Goal: Information Seeking & Learning: Check status

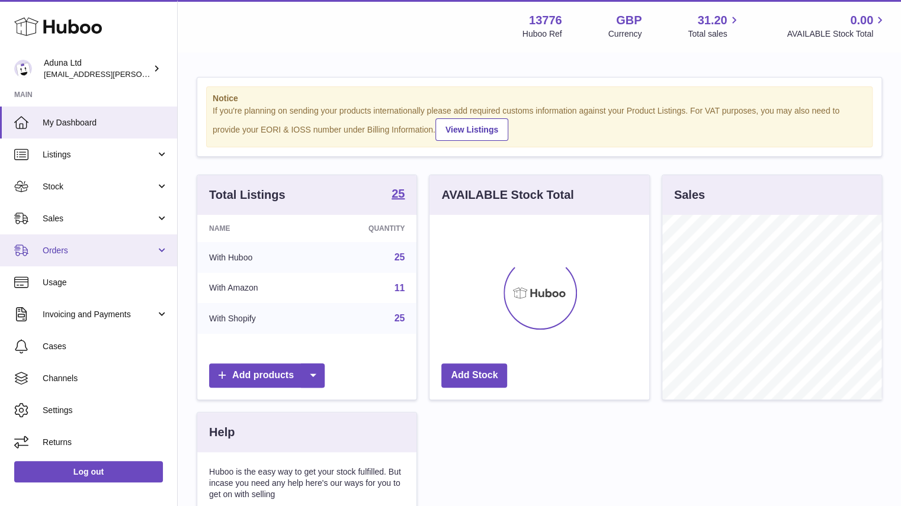
scroll to position [185, 220]
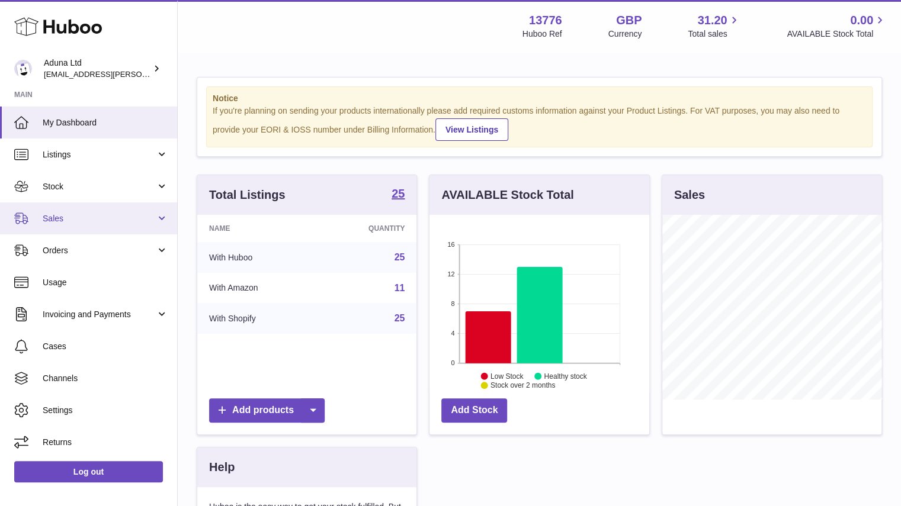
click at [138, 223] on span "Sales" at bounding box center [99, 218] width 113 height 11
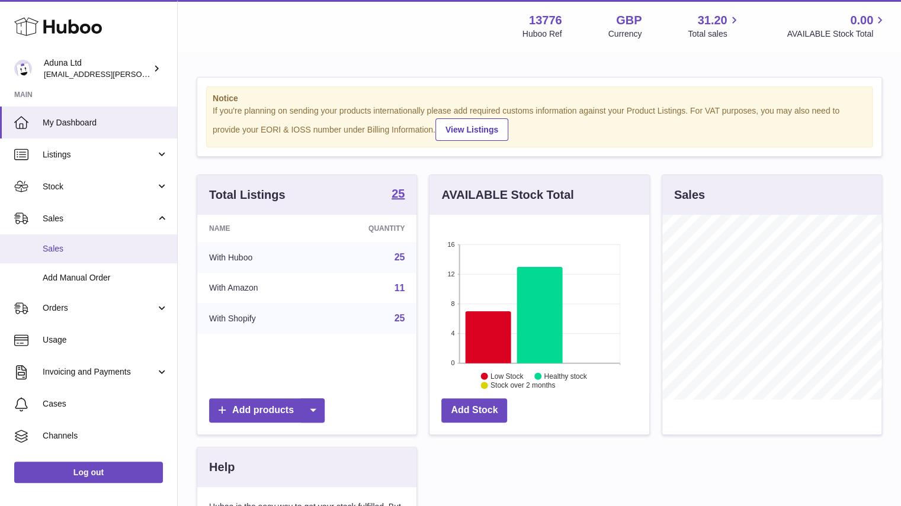
click at [117, 241] on link "Sales" at bounding box center [88, 249] width 177 height 29
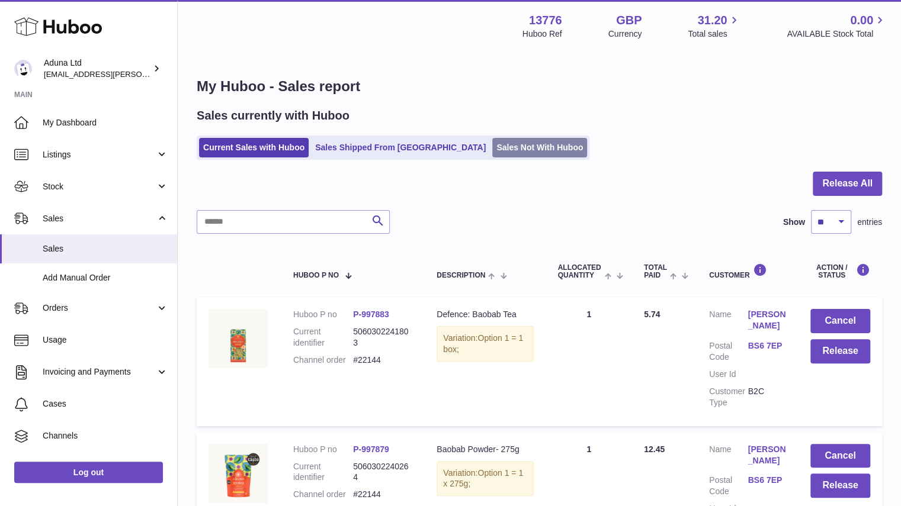
click at [492, 145] on link "Sales Not With Huboo" at bounding box center [539, 148] width 95 height 20
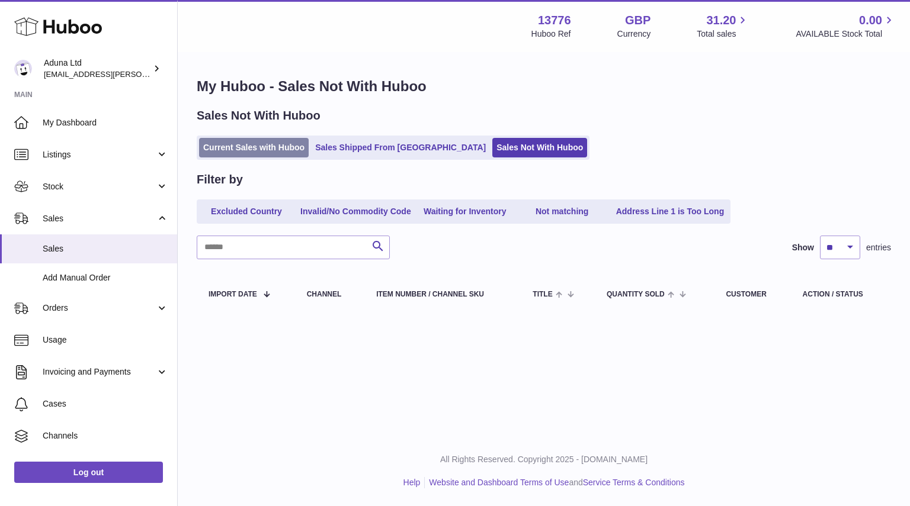
click at [276, 155] on link "Current Sales with Huboo" at bounding box center [254, 148] width 110 height 20
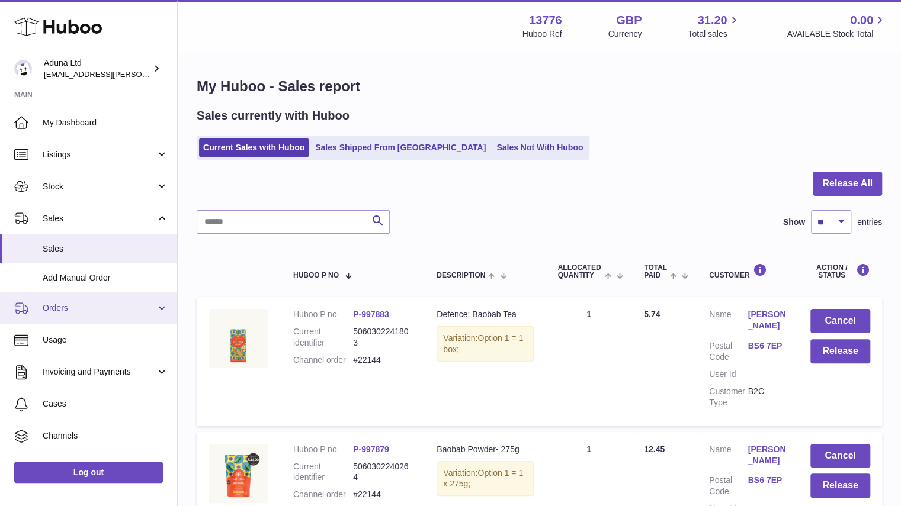
click at [146, 304] on span "Orders" at bounding box center [99, 308] width 113 height 11
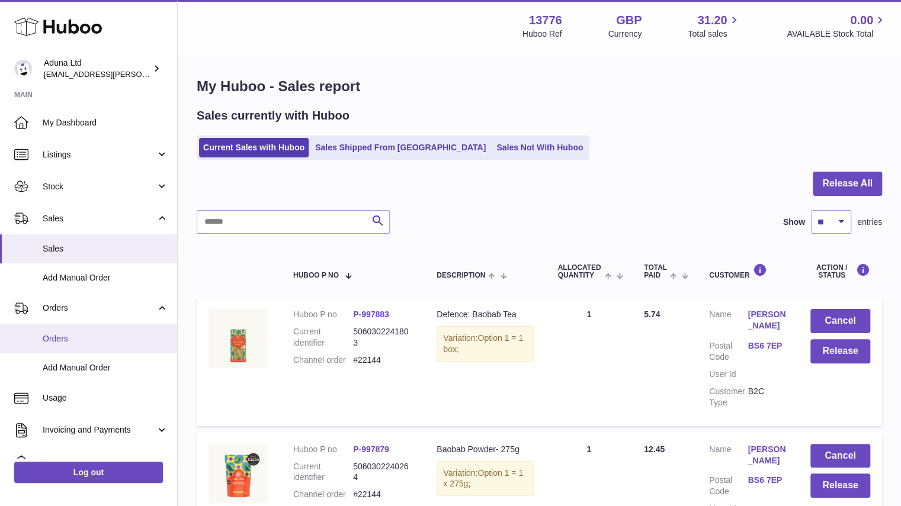
click at [133, 332] on link "Orders" at bounding box center [88, 339] width 177 height 29
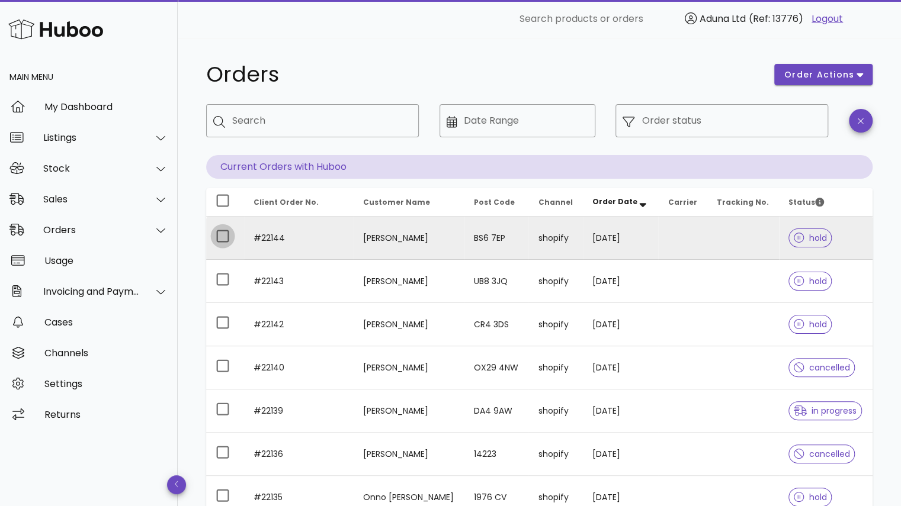
click at [220, 232] on div at bounding box center [223, 236] width 20 height 20
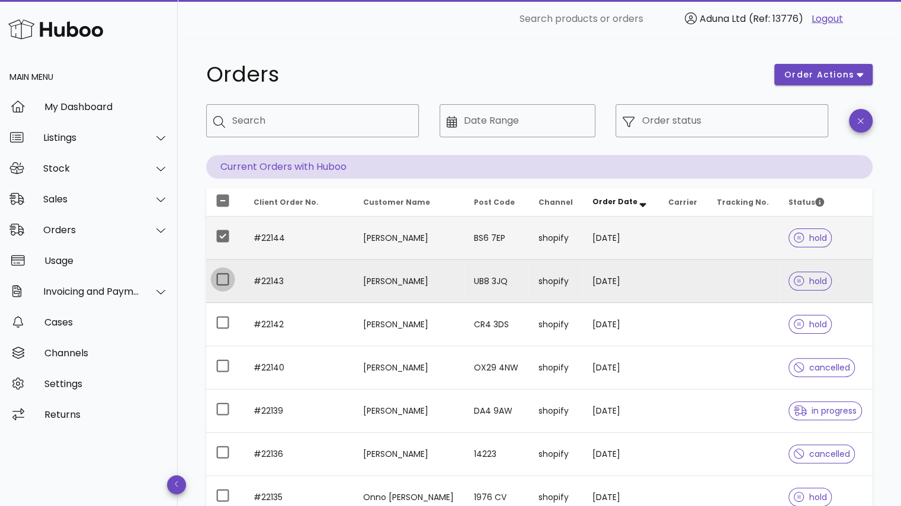
click at [219, 284] on div at bounding box center [223, 280] width 20 height 20
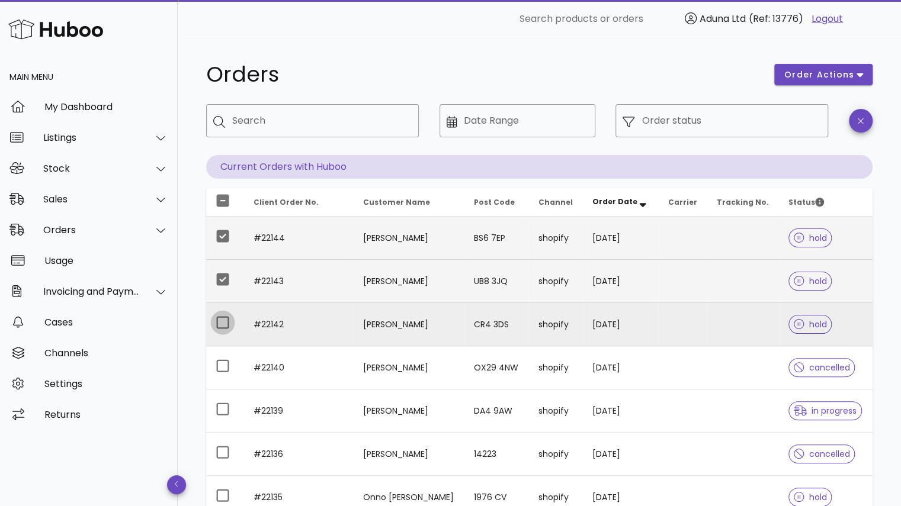
click at [218, 321] on div at bounding box center [223, 323] width 20 height 20
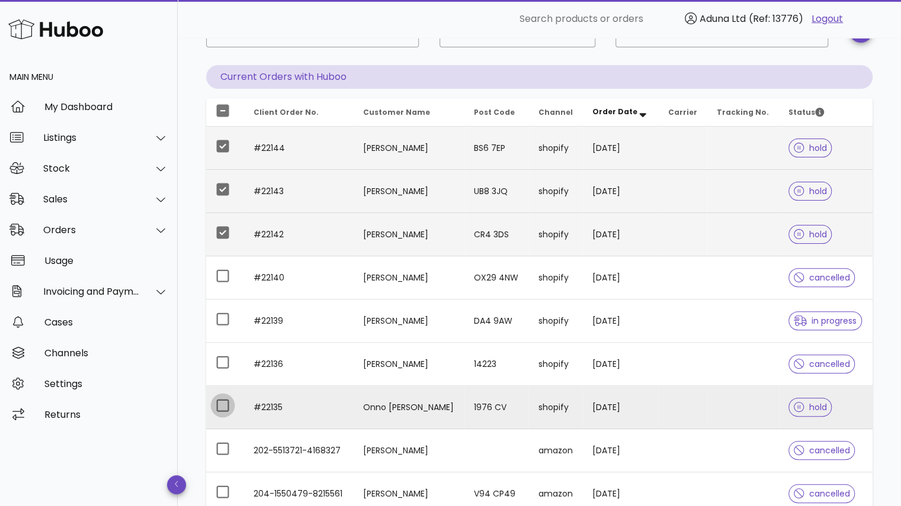
click at [223, 409] on div at bounding box center [223, 406] width 20 height 20
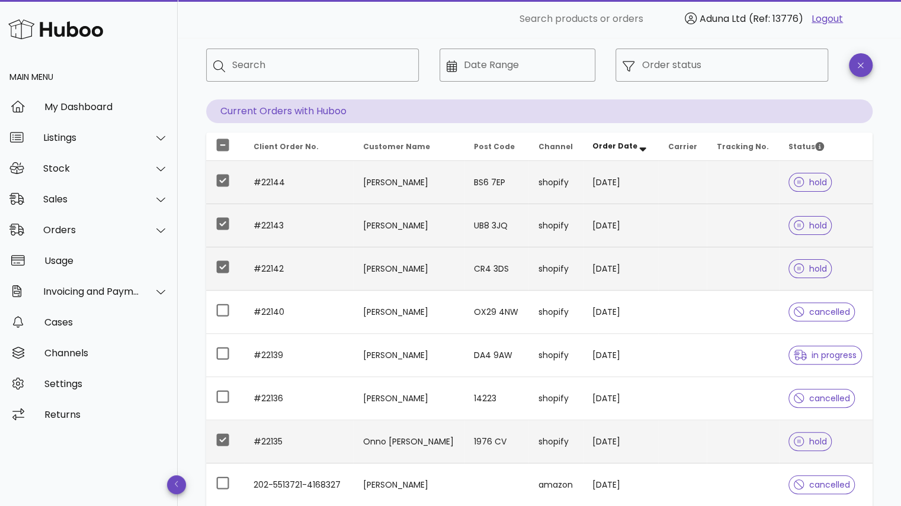
scroll to position [0, 0]
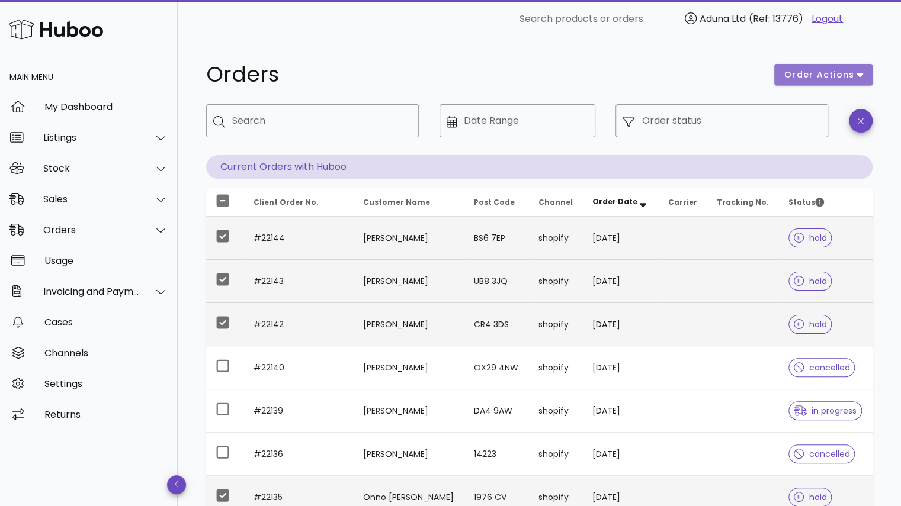
click at [821, 78] on span "order actions" at bounding box center [819, 75] width 71 height 12
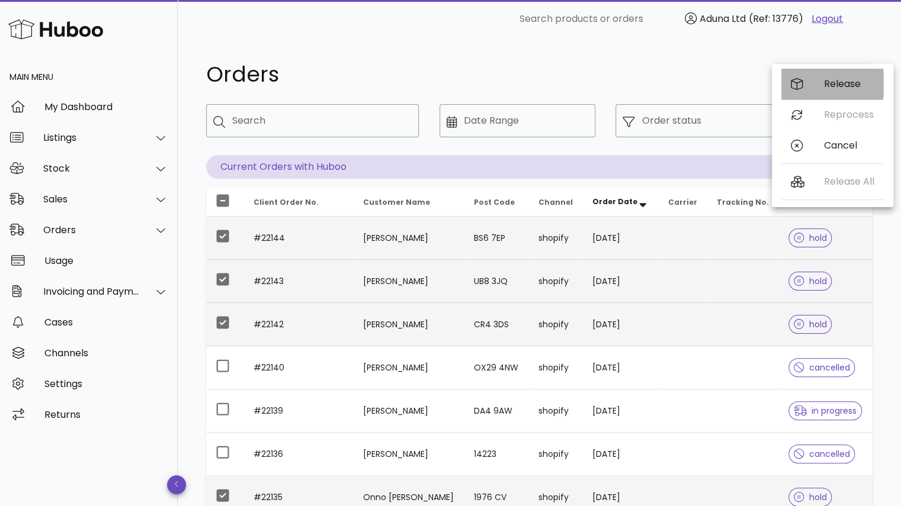
click at [842, 90] on div "Release" at bounding box center [832, 84] width 102 height 31
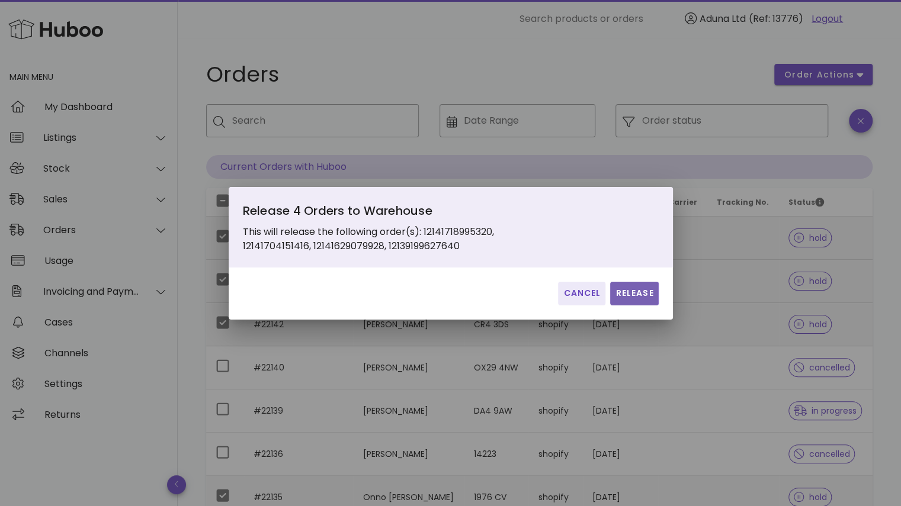
click at [645, 299] on span "Release" at bounding box center [634, 293] width 39 height 12
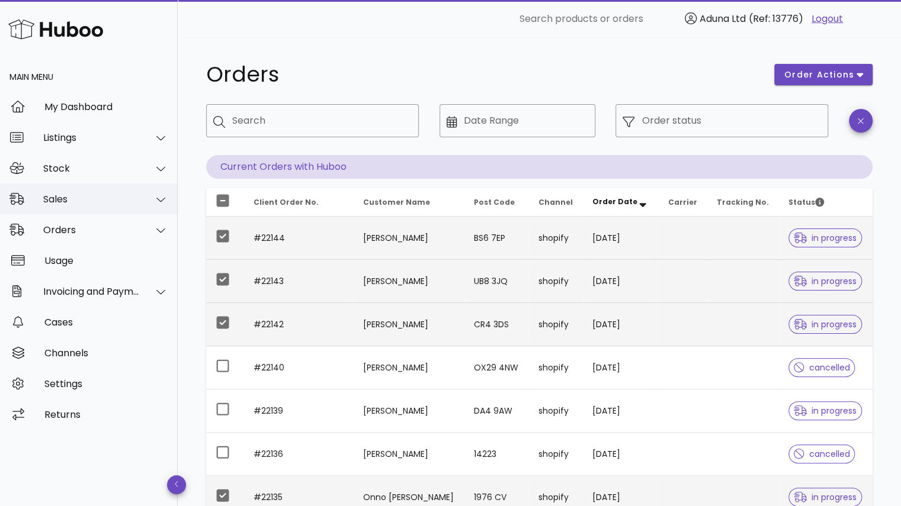
click at [120, 190] on div "Sales" at bounding box center [89, 199] width 178 height 31
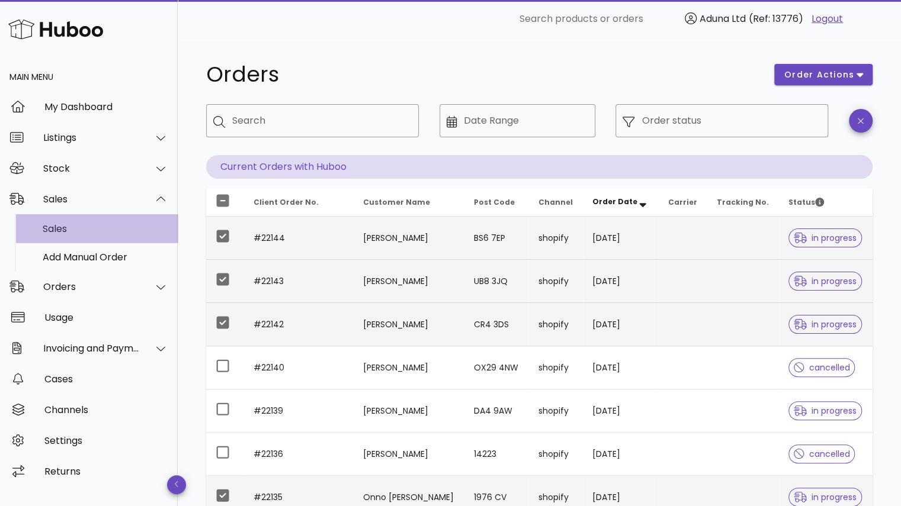
click at [120, 230] on div "Sales" at bounding box center [106, 228] width 126 height 11
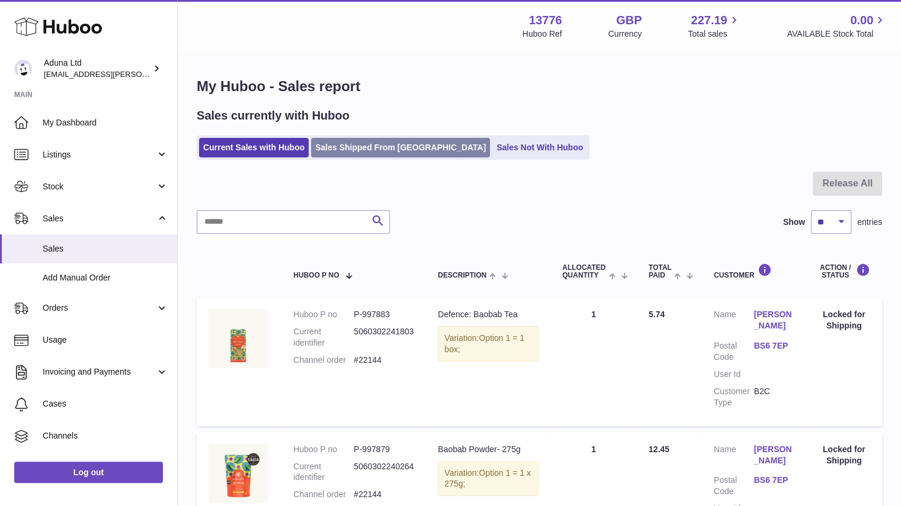
click at [389, 150] on link "Sales Shipped From [GEOGRAPHIC_DATA]" at bounding box center [400, 148] width 179 height 20
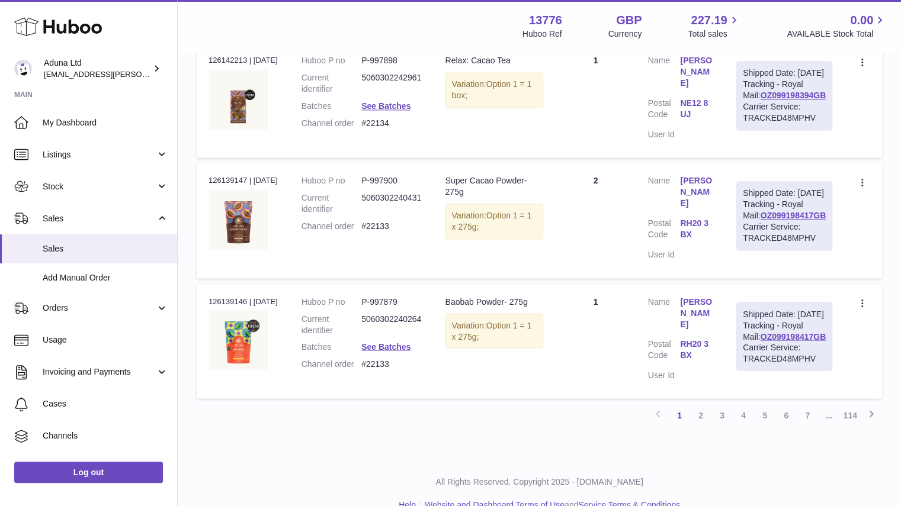
scroll to position [1222, 0]
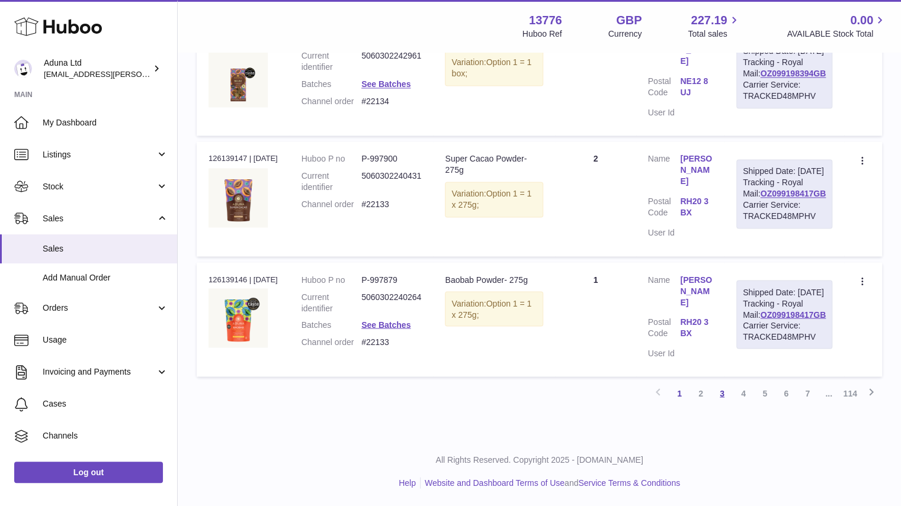
click at [719, 397] on link "3" at bounding box center [721, 393] width 21 height 21
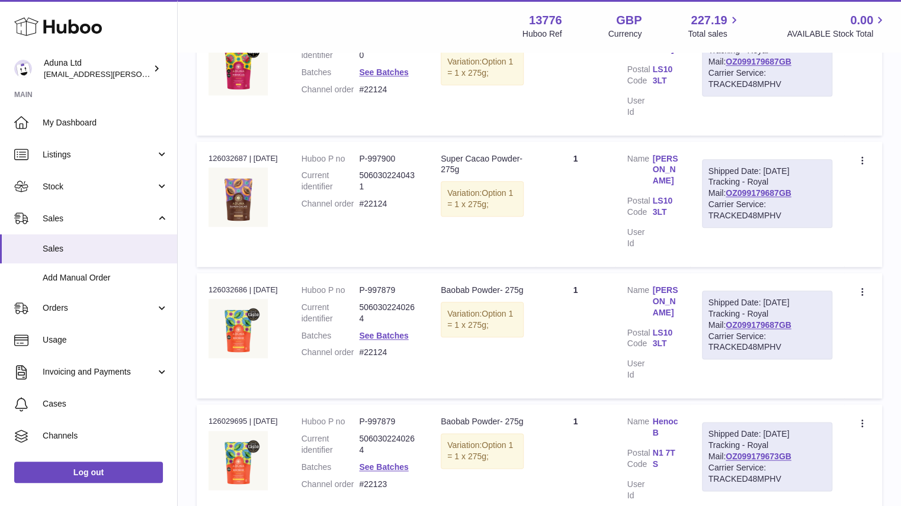
scroll to position [650, 0]
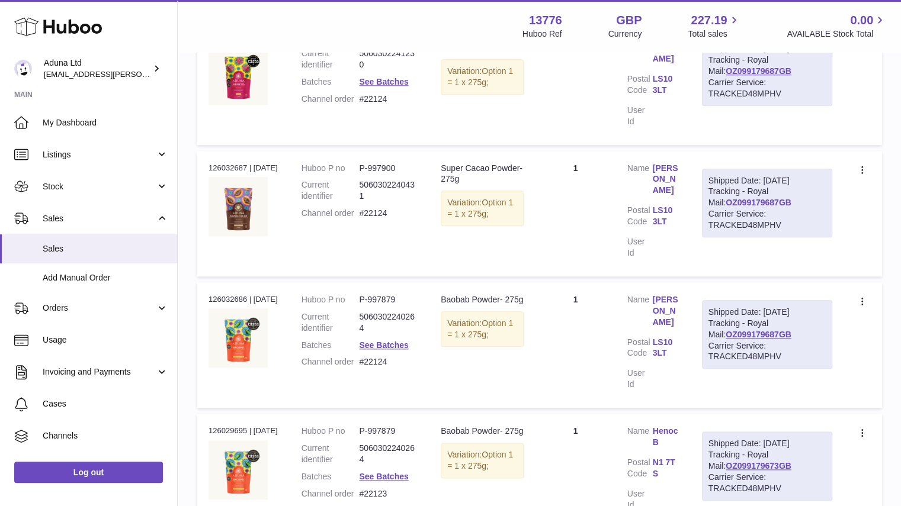
click at [775, 198] on link "OZ099179687GB" at bounding box center [759, 202] width 66 height 9
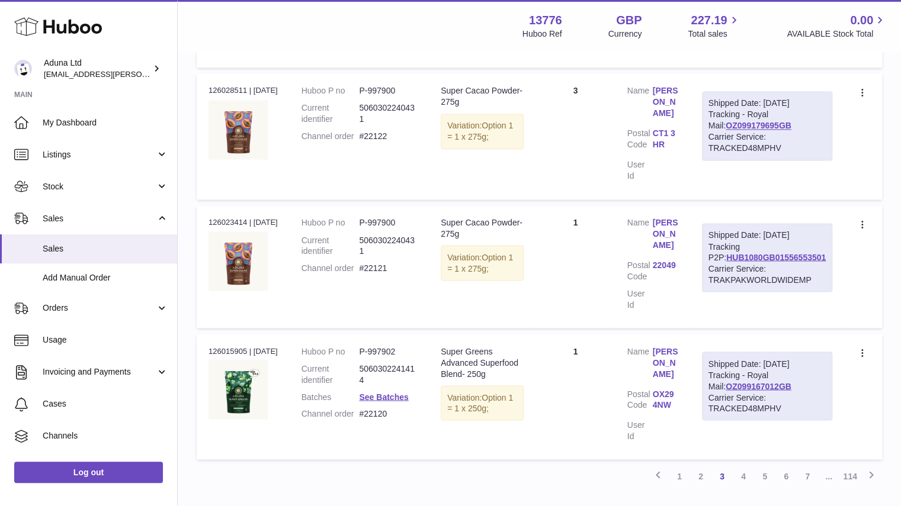
scroll to position [1146, 0]
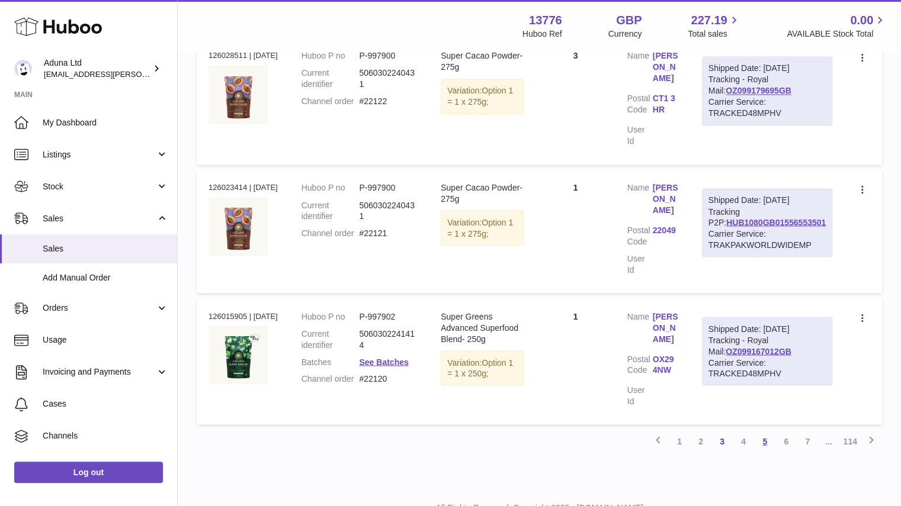
click at [765, 431] on link "5" at bounding box center [764, 441] width 21 height 21
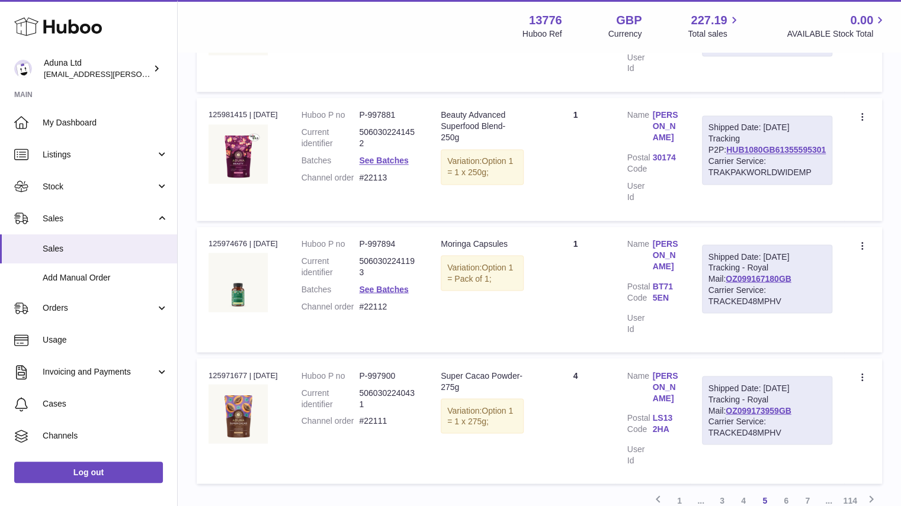
scroll to position [1118, 0]
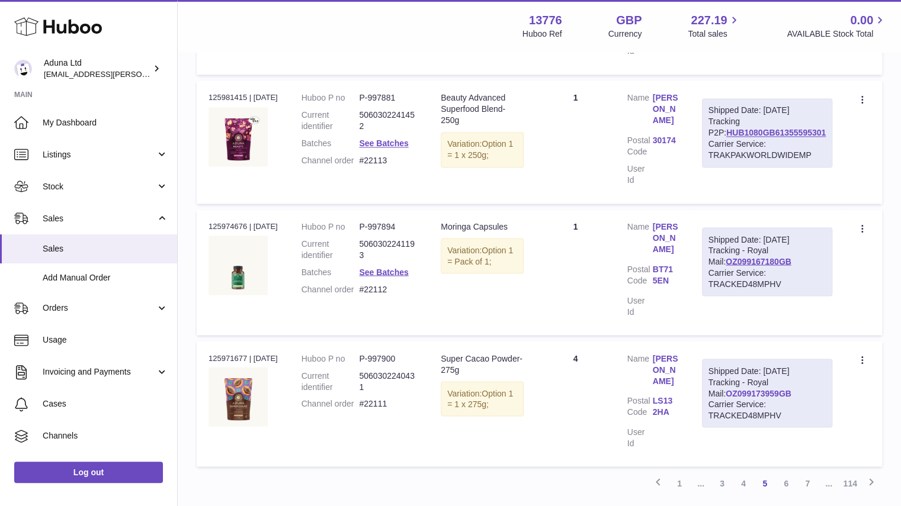
click at [762, 389] on link "OZ099173959GB" at bounding box center [759, 393] width 66 height 9
click at [789, 473] on link "6" at bounding box center [785, 483] width 21 height 21
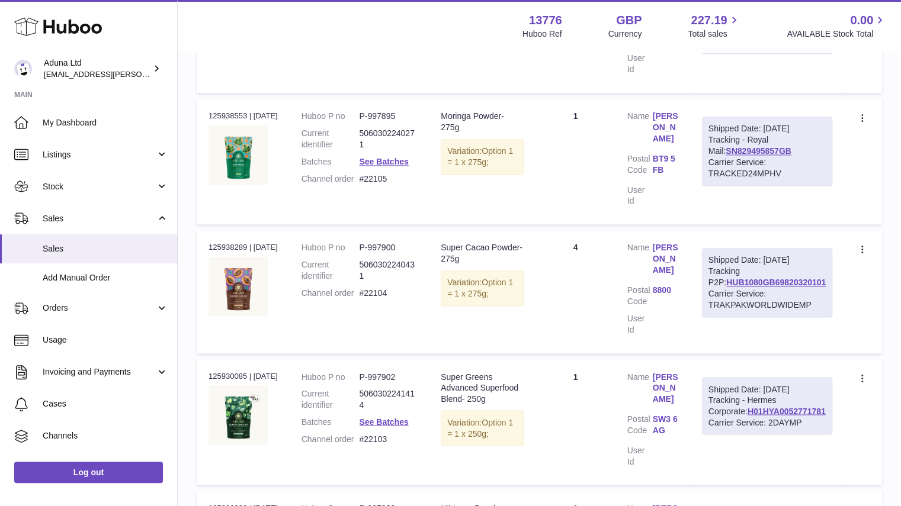
scroll to position [1189, 0]
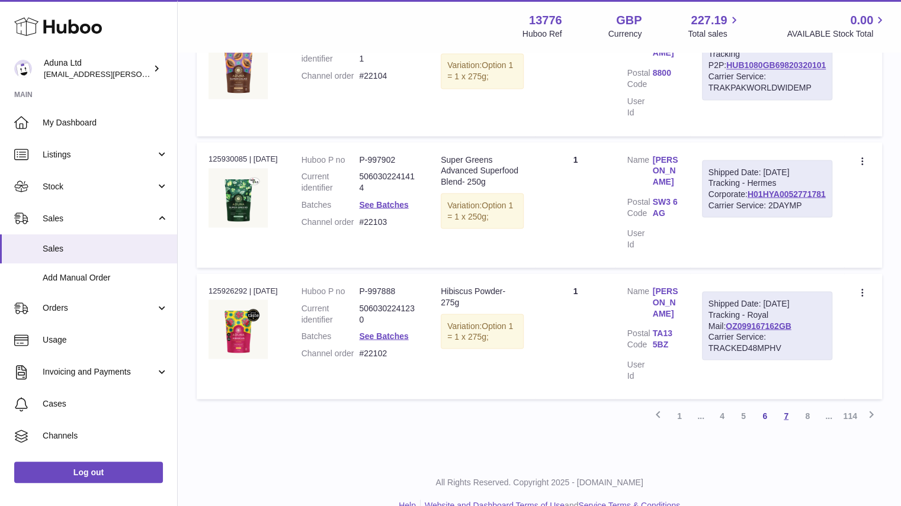
click at [790, 405] on link "7" at bounding box center [785, 415] width 21 height 21
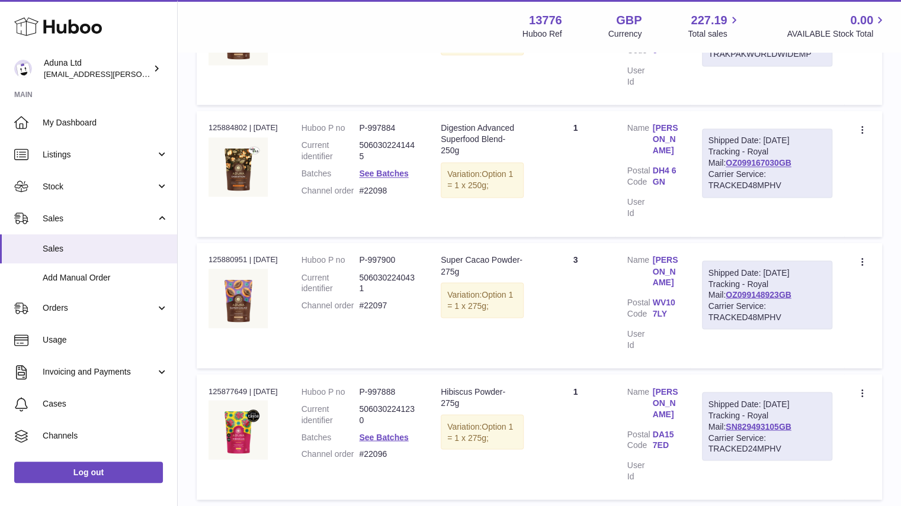
scroll to position [1114, 0]
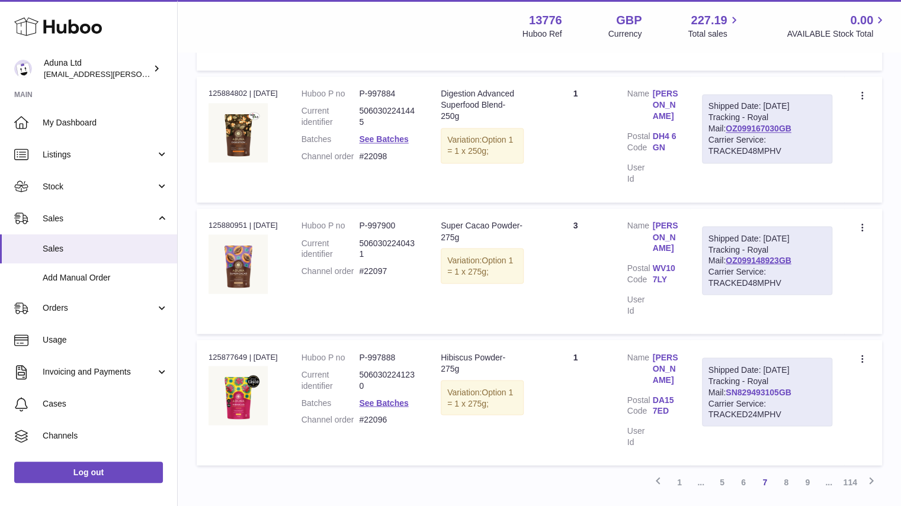
click at [769, 387] on link "SN829493105GB" at bounding box center [759, 391] width 66 height 9
click at [740, 257] on link "OZ099148923GB" at bounding box center [759, 259] width 66 height 9
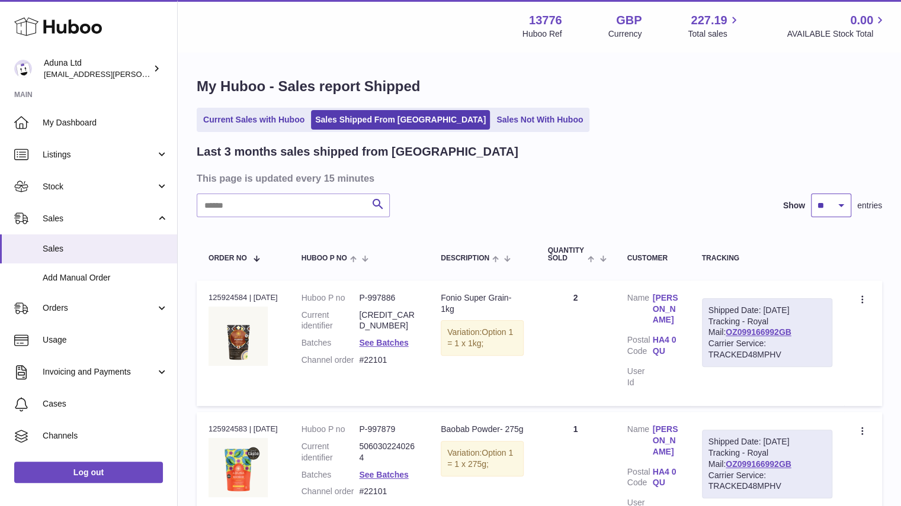
click at [836, 198] on select "** ** **" at bounding box center [831, 206] width 40 height 24
select select "**"
click at [811, 194] on select "** ** **" at bounding box center [831, 206] width 40 height 24
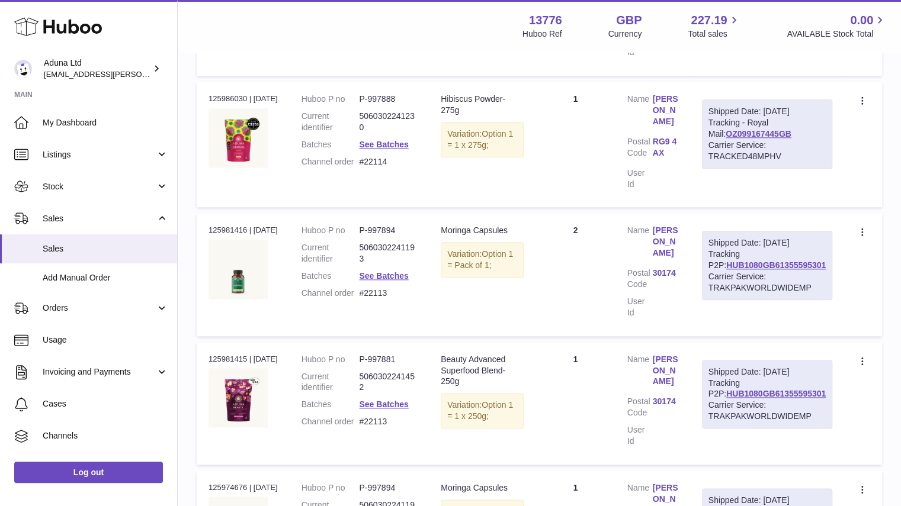
scroll to position [6258, 0]
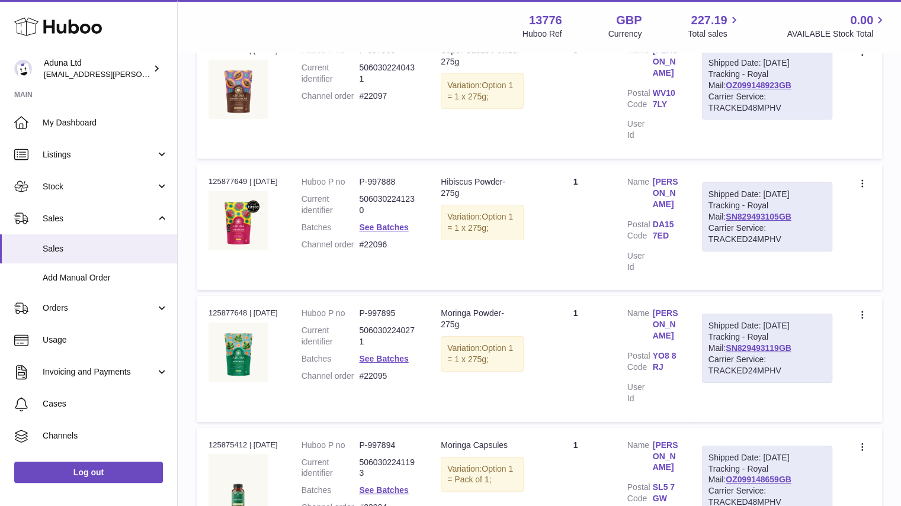
scroll to position [2594, 0]
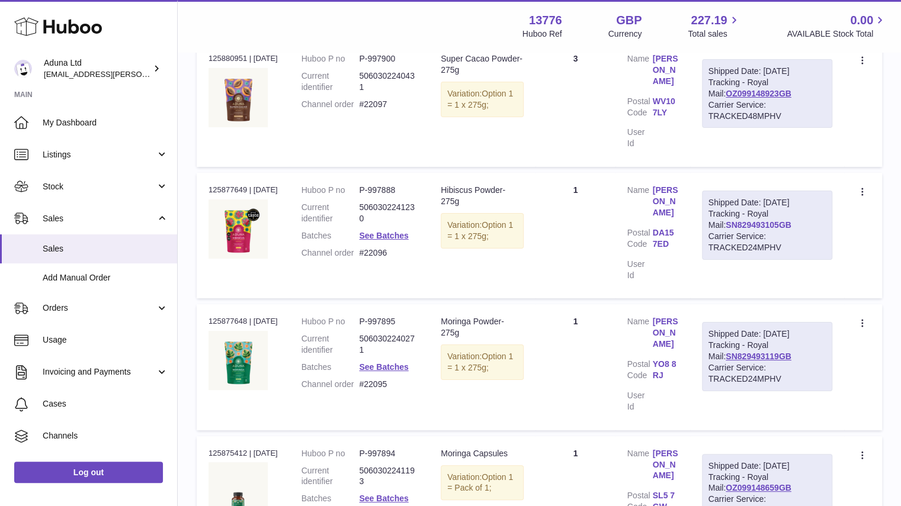
click at [771, 220] on link "SN829493105GB" at bounding box center [759, 224] width 66 height 9
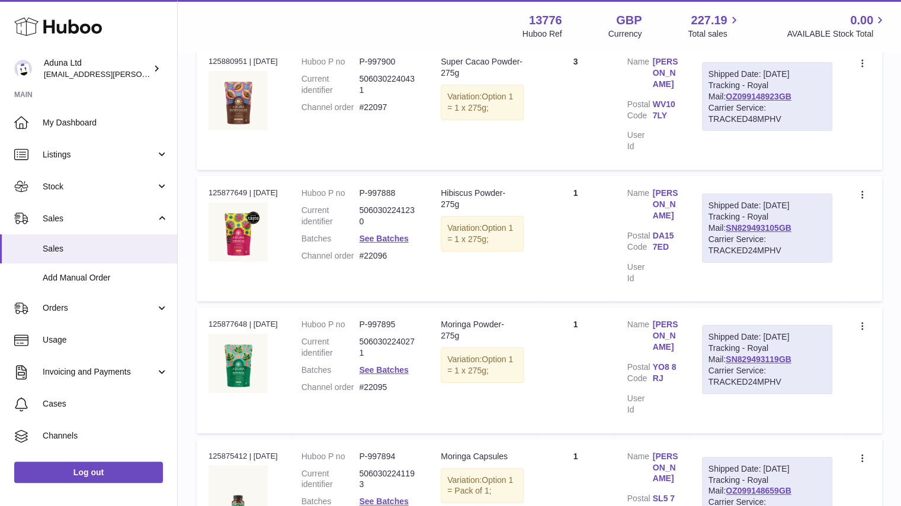
scroll to position [2468, 0]
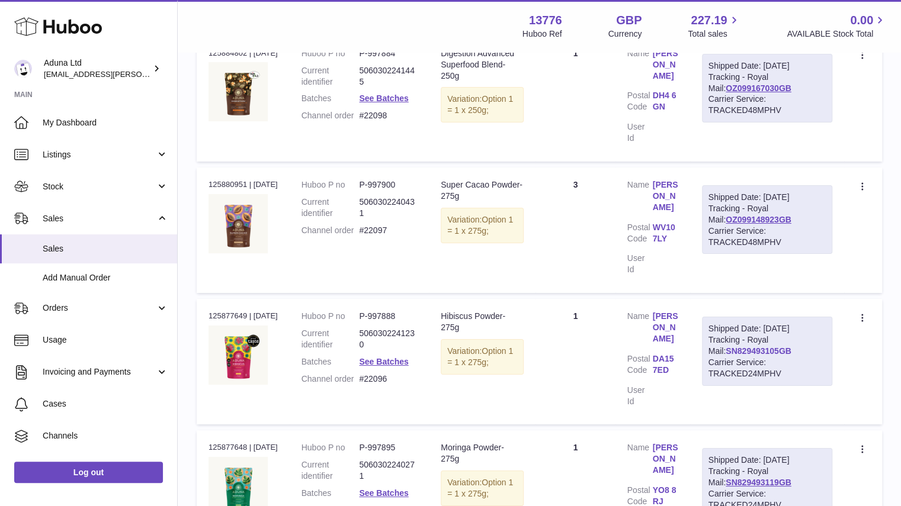
click at [753, 347] on link "SN829493105GB" at bounding box center [759, 351] width 66 height 9
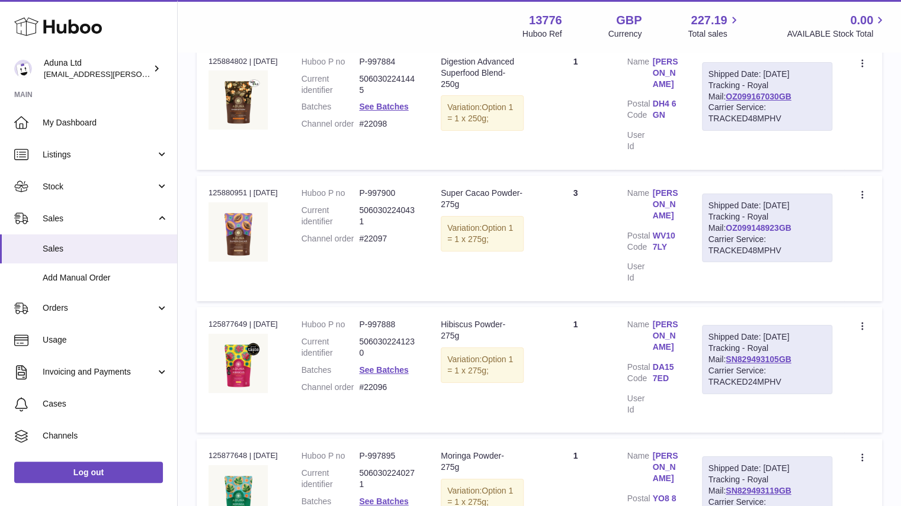
click at [769, 223] on link "OZ099148923GB" at bounding box center [759, 227] width 66 height 9
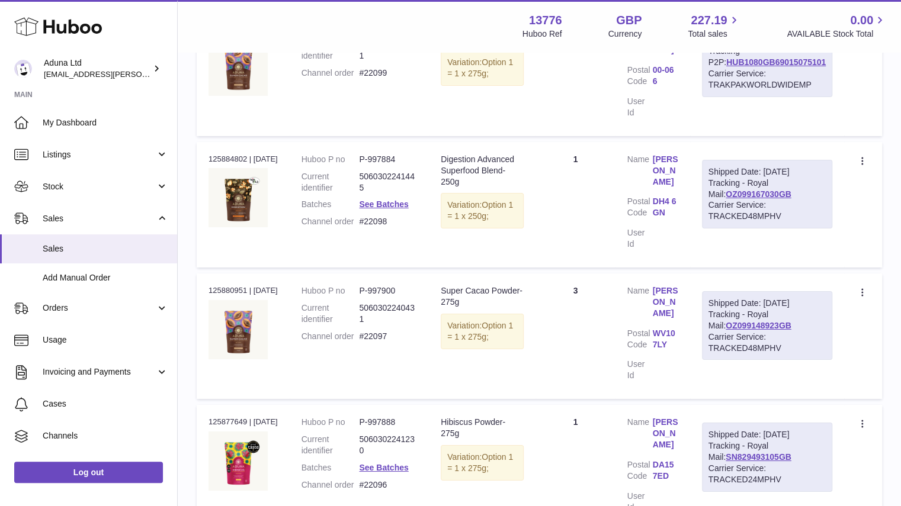
scroll to position [2345, 0]
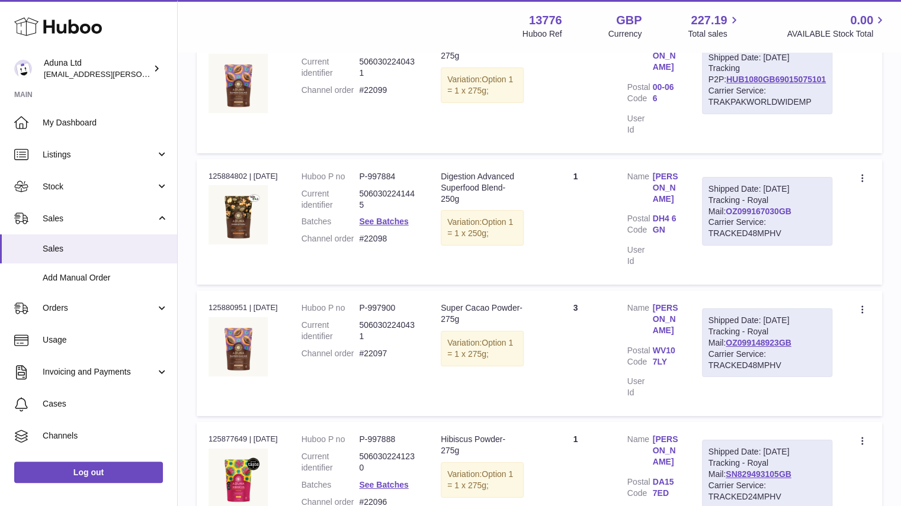
click at [748, 207] on link "OZ099167030GB" at bounding box center [759, 211] width 66 height 9
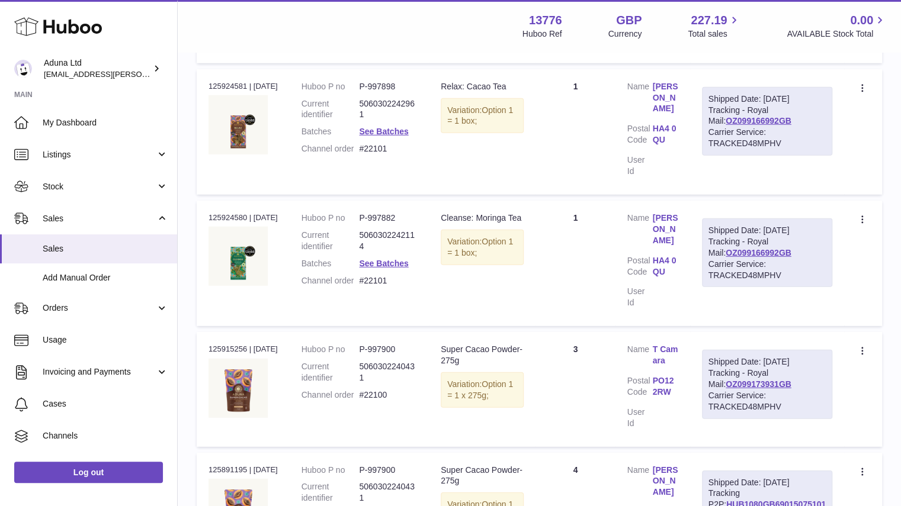
scroll to position [1869, 0]
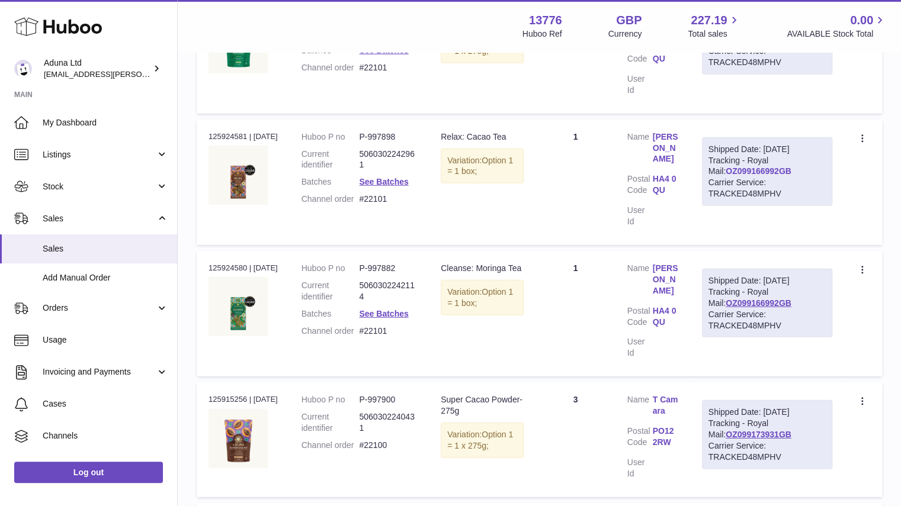
click at [765, 166] on link "OZ099166992GB" at bounding box center [759, 170] width 66 height 9
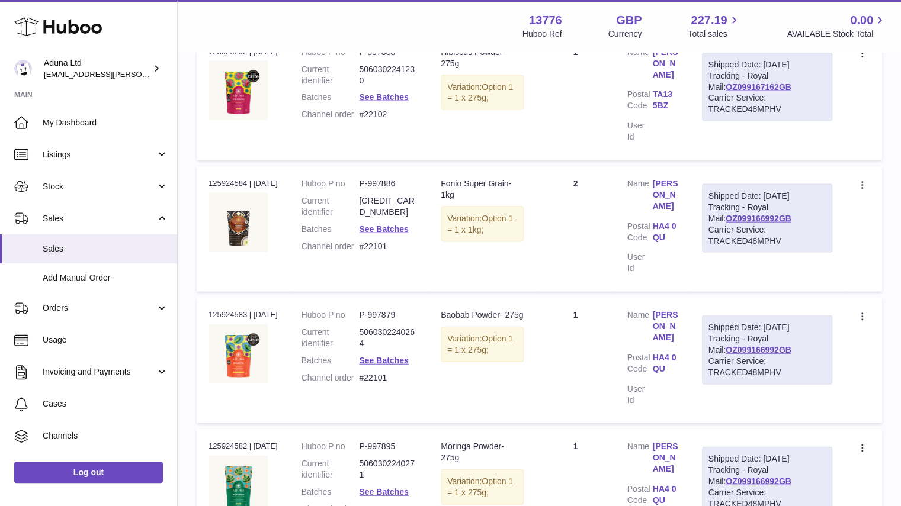
scroll to position [1279, 0]
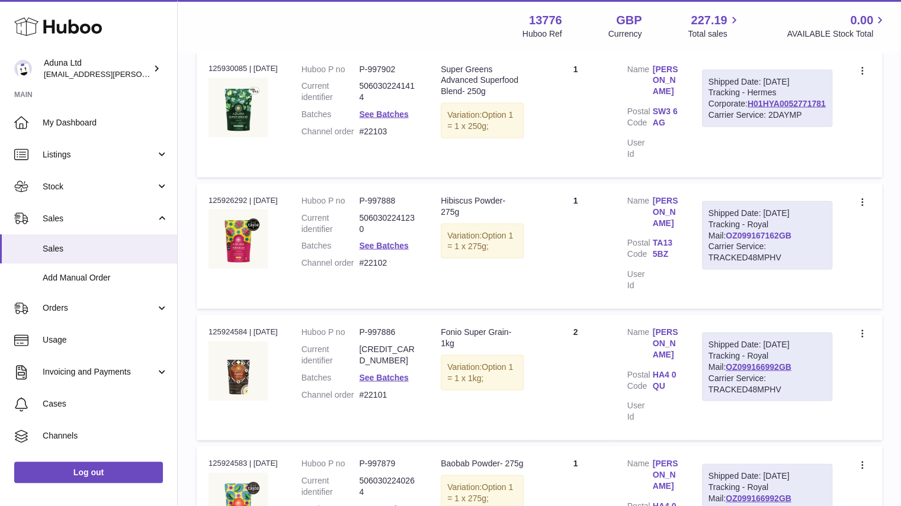
click at [770, 230] on link "OZ099167162GB" at bounding box center [759, 234] width 66 height 9
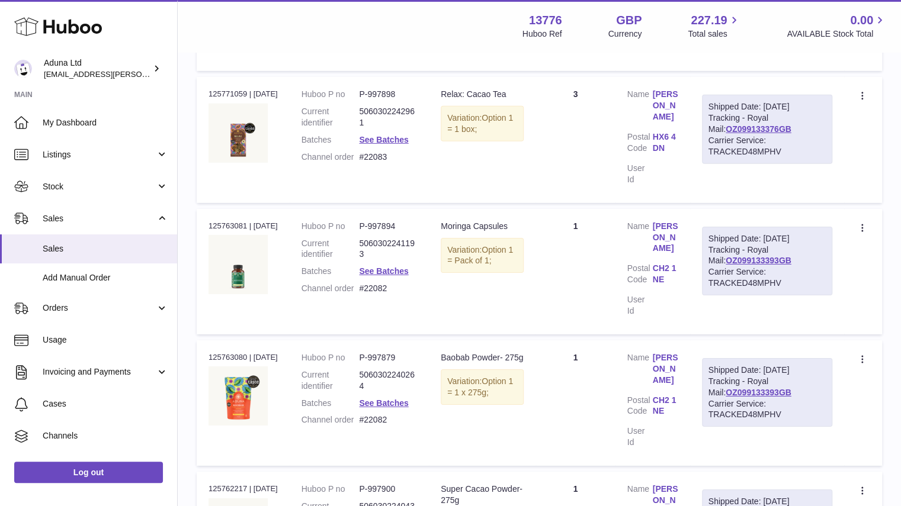
scroll to position [4847, 0]
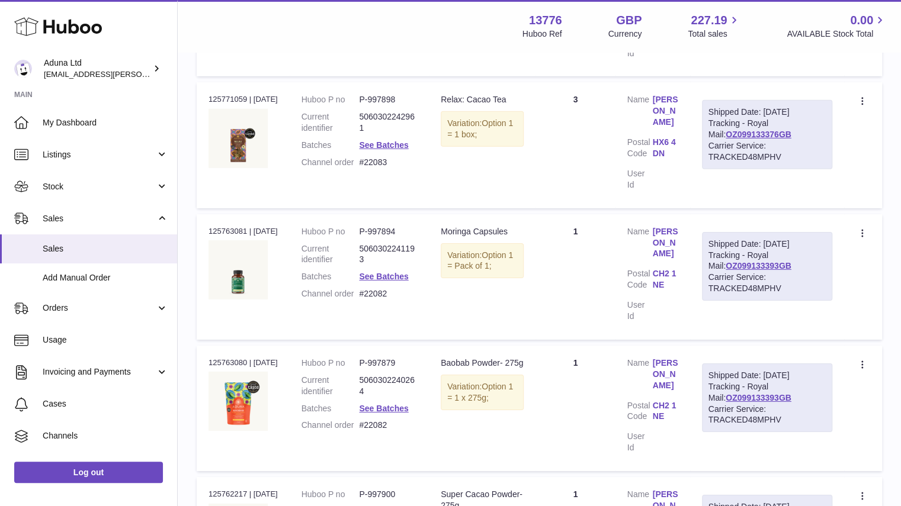
drag, startPoint x: 246, startPoint y: 347, endPoint x: 198, endPoint y: 348, distance: 48.6
copy div "125762217"
drag, startPoint x: 246, startPoint y: 216, endPoint x: 209, endPoint y: 217, distance: 37.4
click at [209, 358] on div "Order no 125763080 | 1st Oct" at bounding box center [243, 363] width 69 height 11
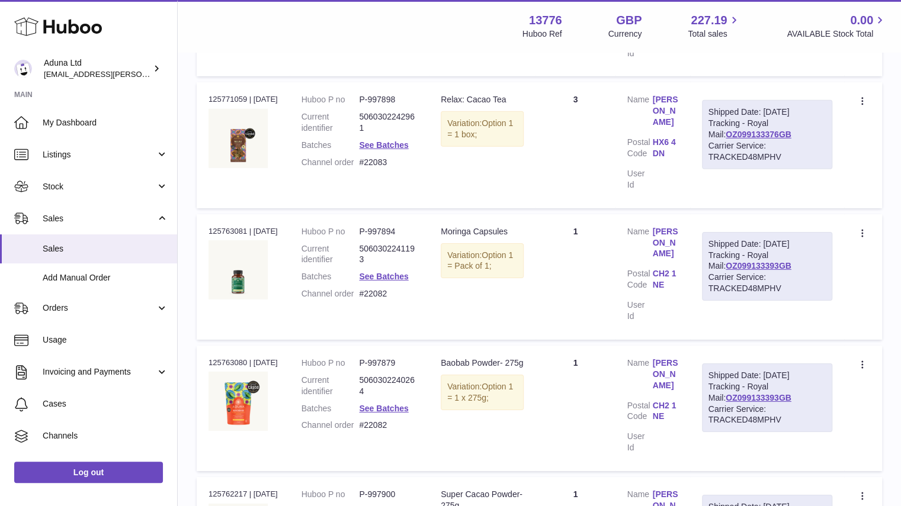
copy div "125763080"
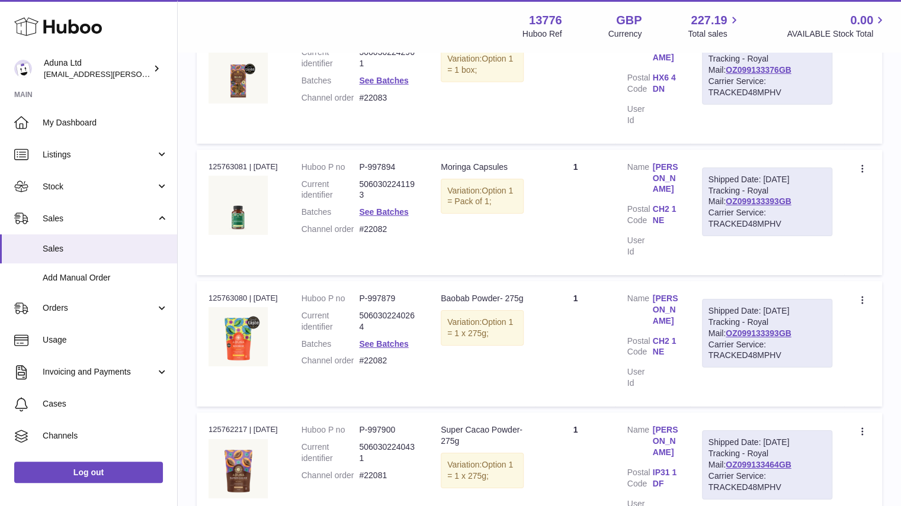
scroll to position [4861, 0]
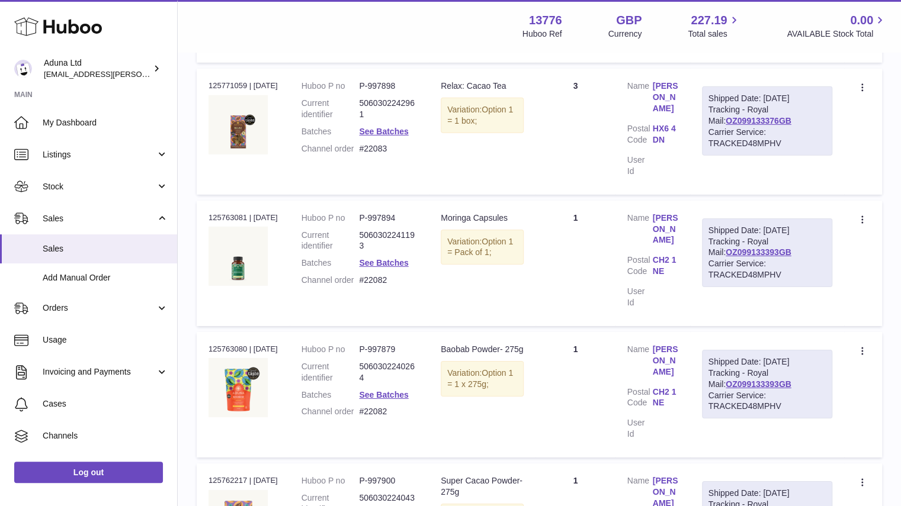
drag, startPoint x: 392, startPoint y: 382, endPoint x: 382, endPoint y: 380, distance: 9.6
click at [366, 476] on dl "Huboo P no P-997900 Current identifier 5060302240431 Channel order #22081" at bounding box center [360, 507] width 116 height 63
drag, startPoint x: 398, startPoint y: 380, endPoint x: 367, endPoint y: 382, distance: 30.9
copy dd "#22081"
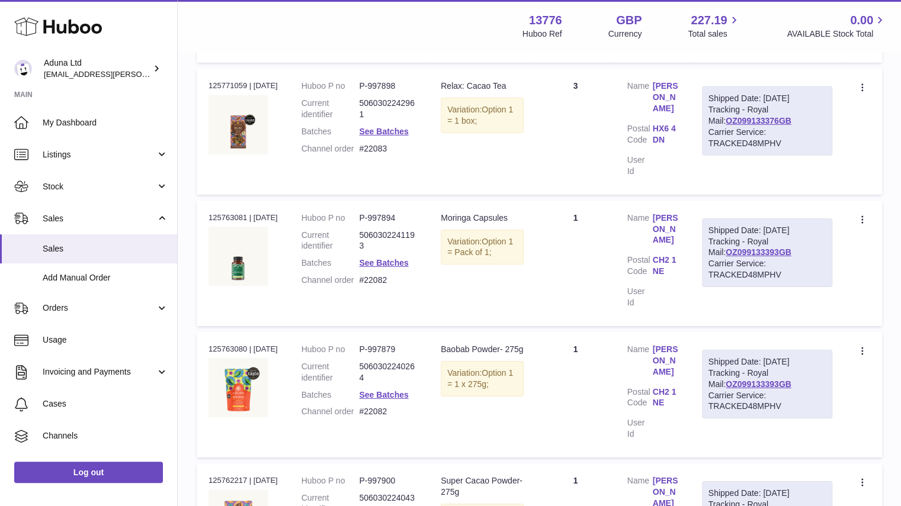
drag, startPoint x: 396, startPoint y: 261, endPoint x: 364, endPoint y: 262, distance: 32.0
click at [364, 344] on dl "Huboo P no P-997879 Current identifier 5060302240264 Batches See Batches Channe…" at bounding box center [360, 383] width 116 height 79
copy dl "#22082"
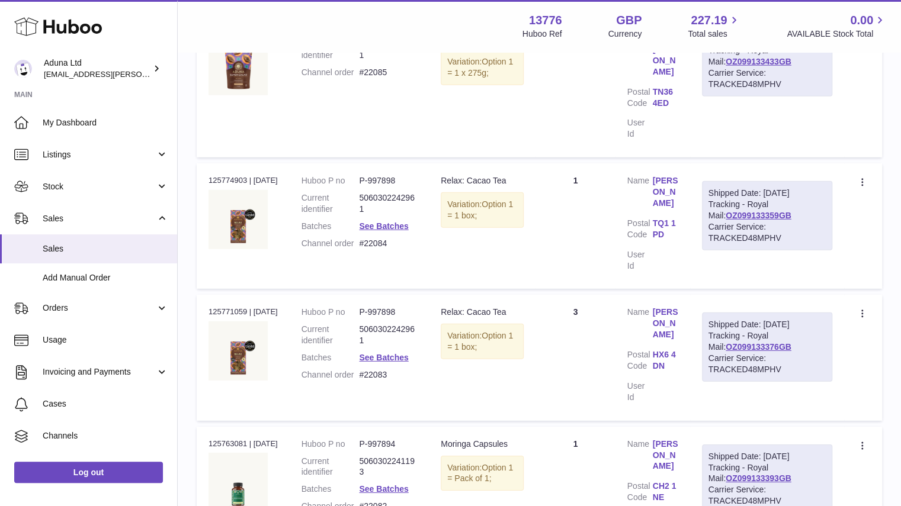
scroll to position [4612, 0]
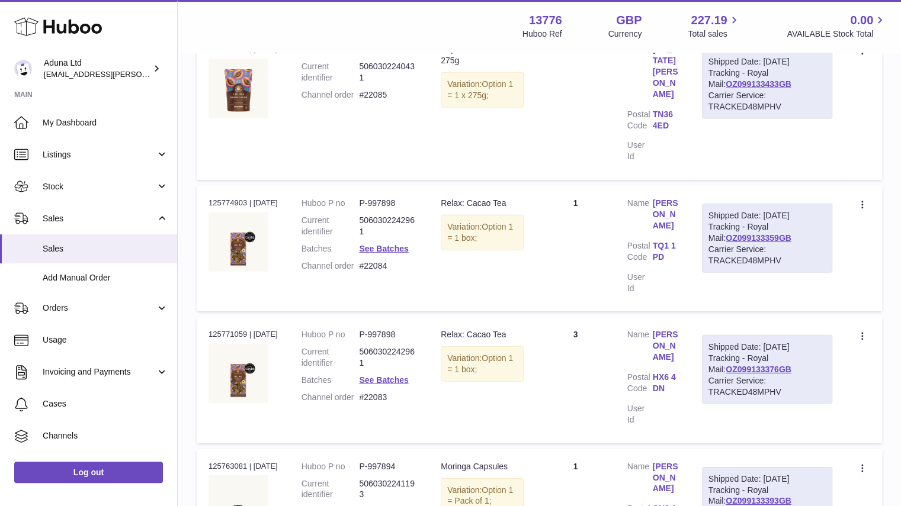
drag, startPoint x: 393, startPoint y: 383, endPoint x: 363, endPoint y: 383, distance: 29.6
click at [363, 461] on dl "Huboo P no P-997894 Current identifier 5060302241193 Batches See Batches Channe…" at bounding box center [360, 500] width 116 height 79
drag, startPoint x: 400, startPoint y: 255, endPoint x: 367, endPoint y: 253, distance: 32.7
click at [367, 329] on dl "Huboo P no P-997898 Current identifier 5060302242961 Batches See Batches Channe…" at bounding box center [360, 368] width 116 height 79
copy dd "#22083"
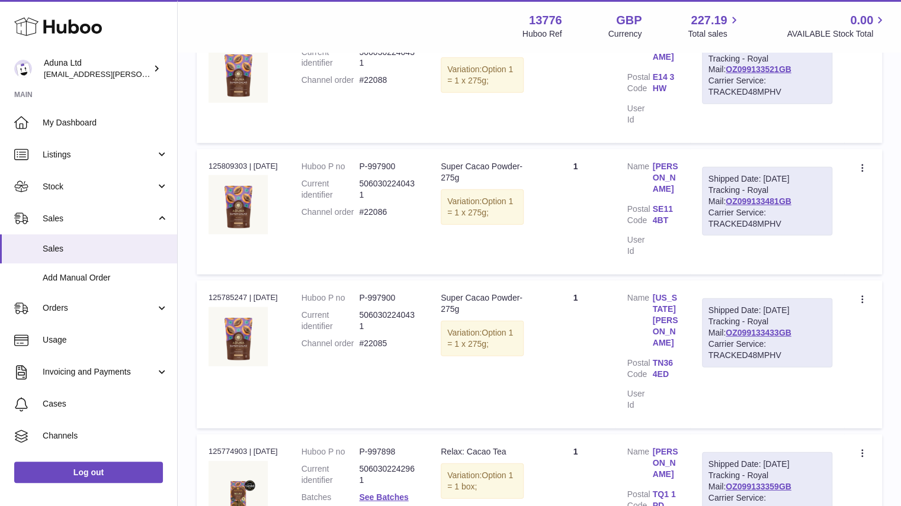
scroll to position [4351, 0]
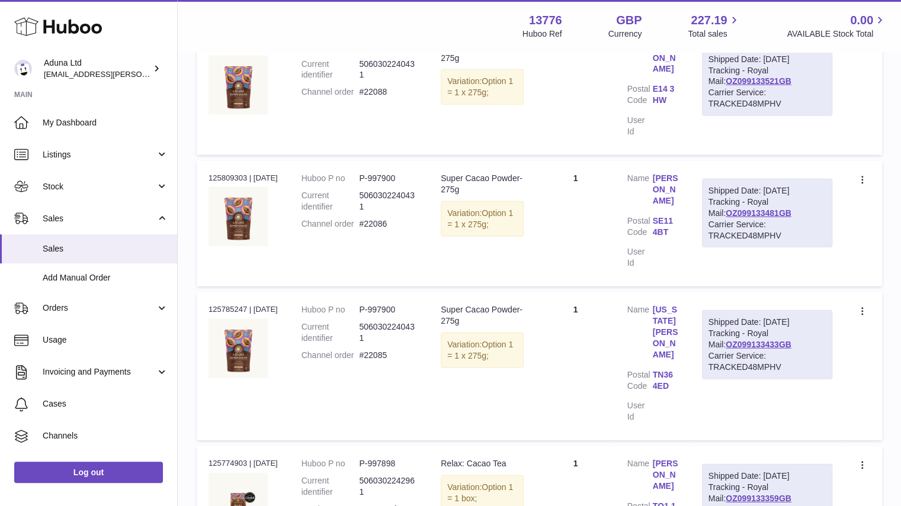
drag, startPoint x: 386, startPoint y: 379, endPoint x: 377, endPoint y: 373, distance: 10.7
click at [377, 458] on dl "Huboo P no P-997898 Current identifier 5060302242961 Batches See Batches Channe…" at bounding box center [360, 497] width 116 height 79
drag, startPoint x: 400, startPoint y: 382, endPoint x: 367, endPoint y: 380, distance: 32.6
copy dd "#22084"
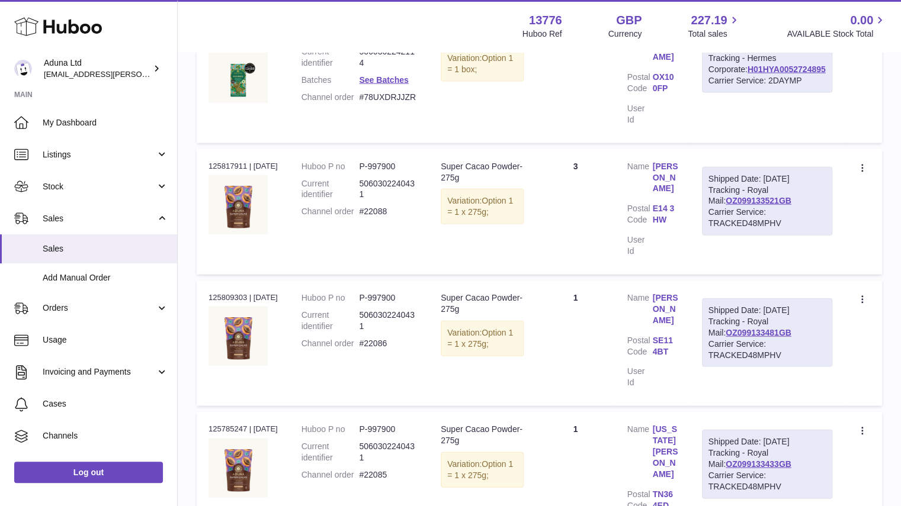
scroll to position [4226, 0]
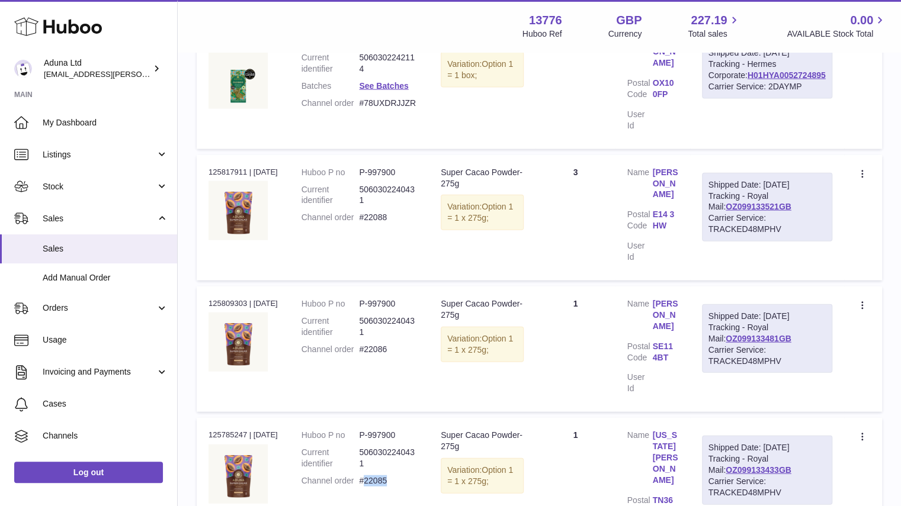
drag, startPoint x: 397, startPoint y: 361, endPoint x: 368, endPoint y: 358, distance: 28.5
click at [368, 476] on dd "#22085" at bounding box center [388, 481] width 58 height 11
drag, startPoint x: 366, startPoint y: 357, endPoint x: 395, endPoint y: 356, distance: 28.4
click at [395, 476] on dd "#22085" at bounding box center [388, 481] width 58 height 11
copy dd "#22085"
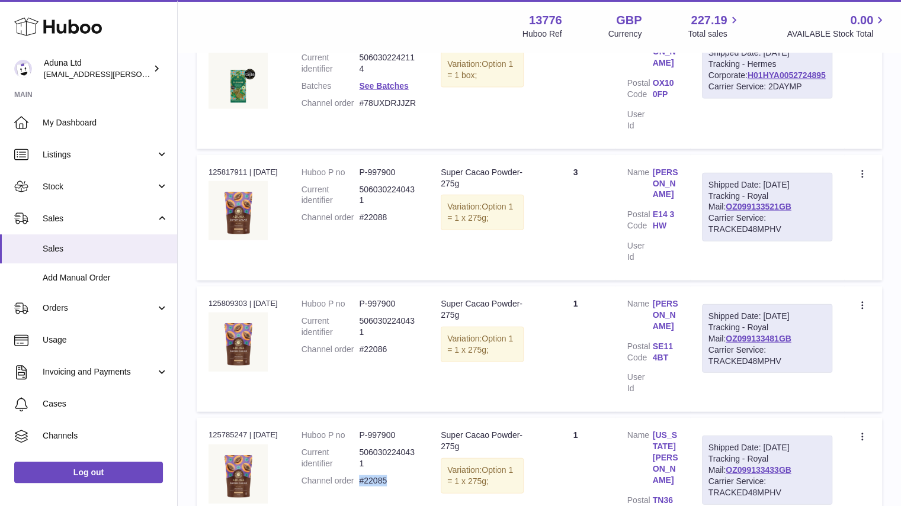
drag, startPoint x: 399, startPoint y: 240, endPoint x: 366, endPoint y: 238, distance: 32.7
click at [366, 299] on dl "Huboo P no P-997900 Current identifier 5060302240431 Channel order #22086" at bounding box center [360, 330] width 116 height 63
copy dl "#22086"
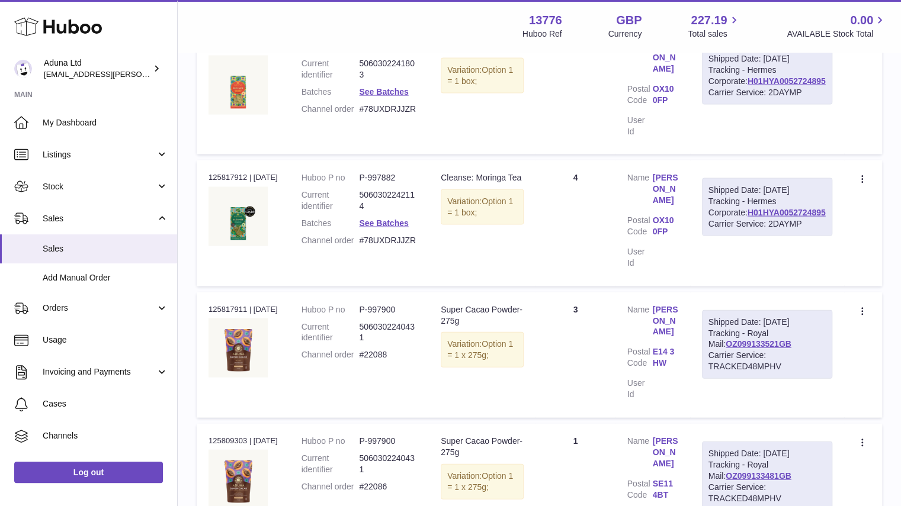
scroll to position [4016, 0]
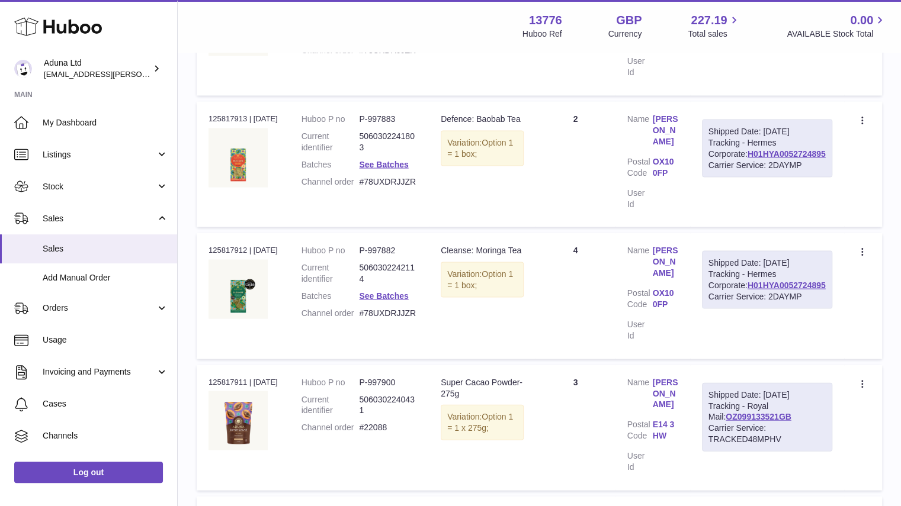
drag, startPoint x: 395, startPoint y: 326, endPoint x: 362, endPoint y: 328, distance: 32.6
click at [362, 377] on dl "Huboo P no P-997900 Current identifier 5060302240431 Channel order #22088" at bounding box center [360, 408] width 116 height 63
copy dl "#22088"
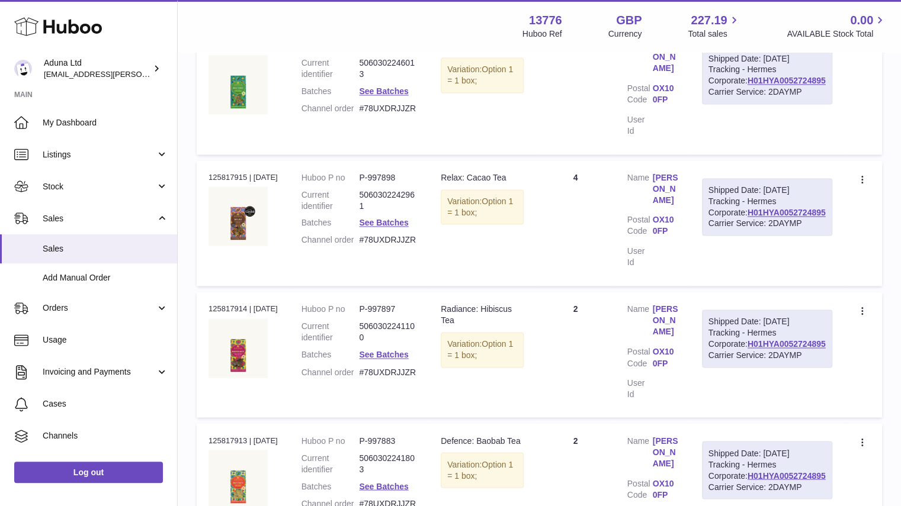
scroll to position [3801, 0]
